Goal: Register for event/course

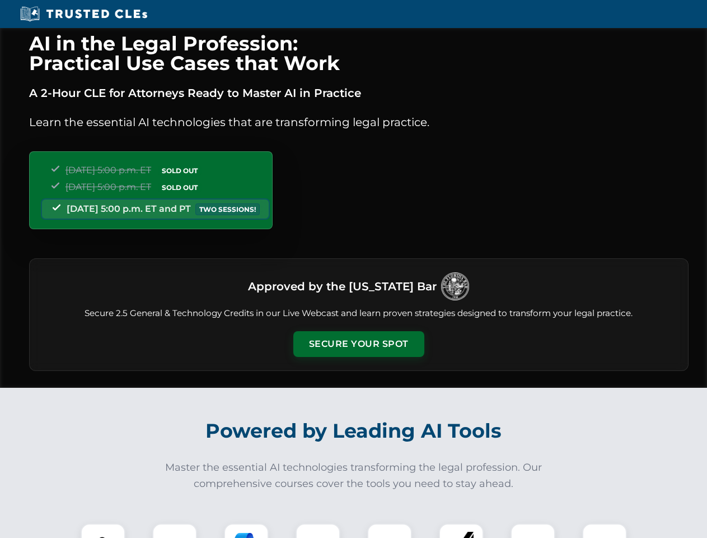
click at [358, 344] on button "Secure Your Spot" at bounding box center [358, 344] width 131 height 26
click at [103, 530] on img at bounding box center [103, 545] width 32 height 32
click at [175, 530] on div at bounding box center [174, 545] width 45 height 45
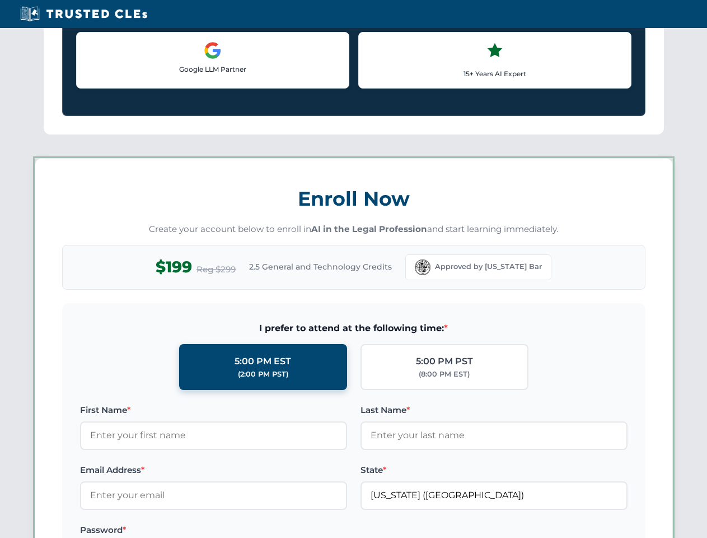
click at [318, 530] on label "Password *" at bounding box center [213, 529] width 267 height 13
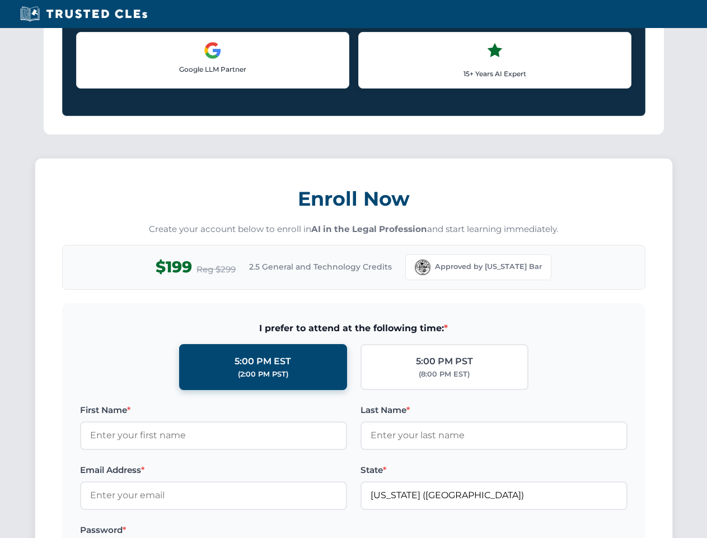
scroll to position [1099, 0]
